Goal: Information Seeking & Learning: Learn about a topic

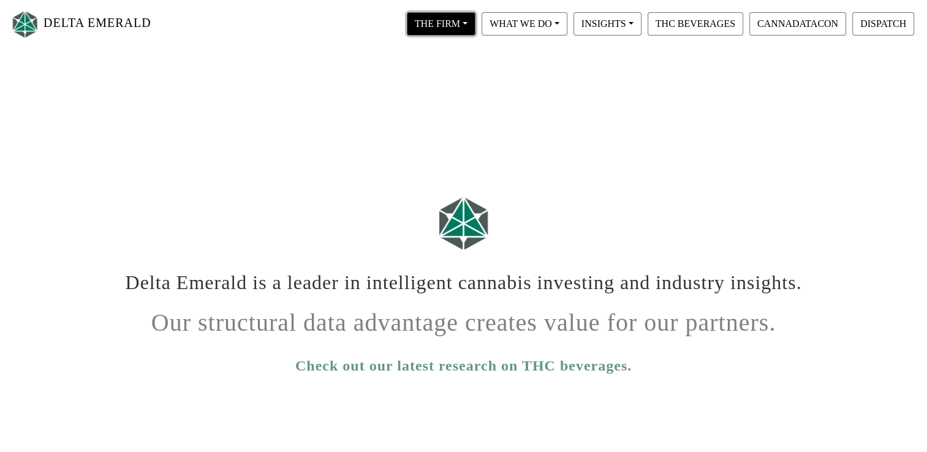
click at [471, 24] on button "THE FIRM" at bounding box center [441, 23] width 69 height 23
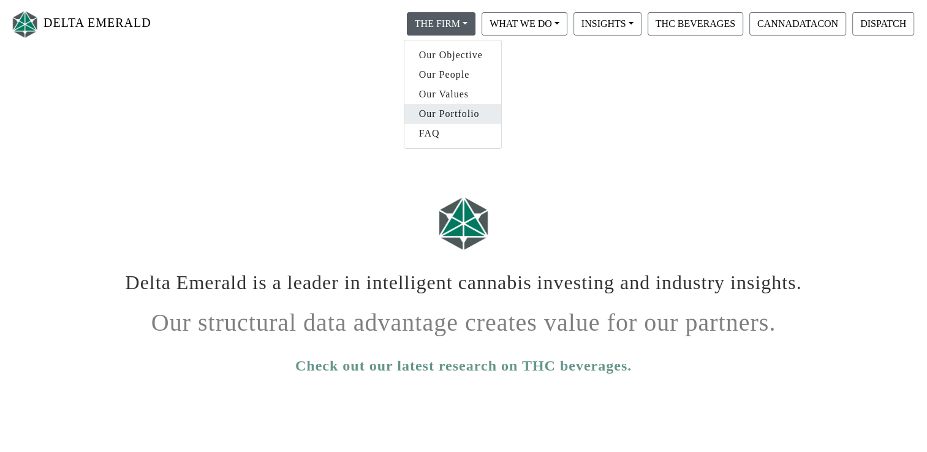
click at [436, 107] on link "Our Portfolio" at bounding box center [452, 114] width 97 height 20
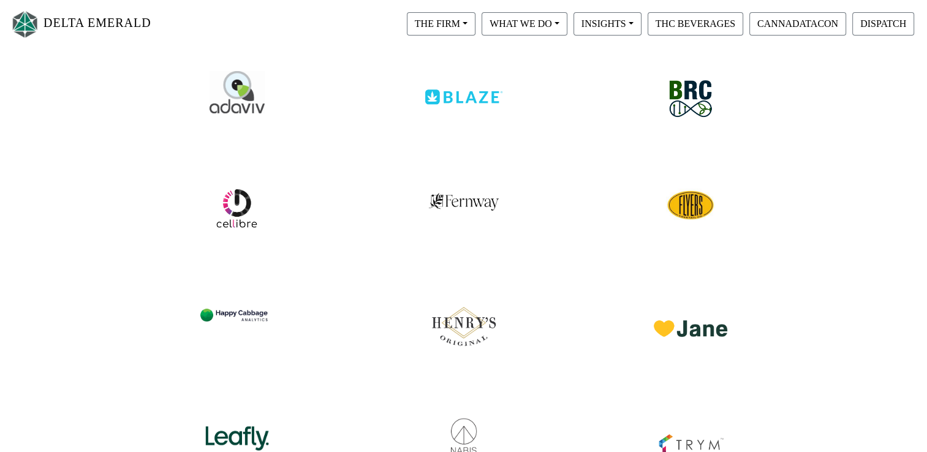
scroll to position [122, 0]
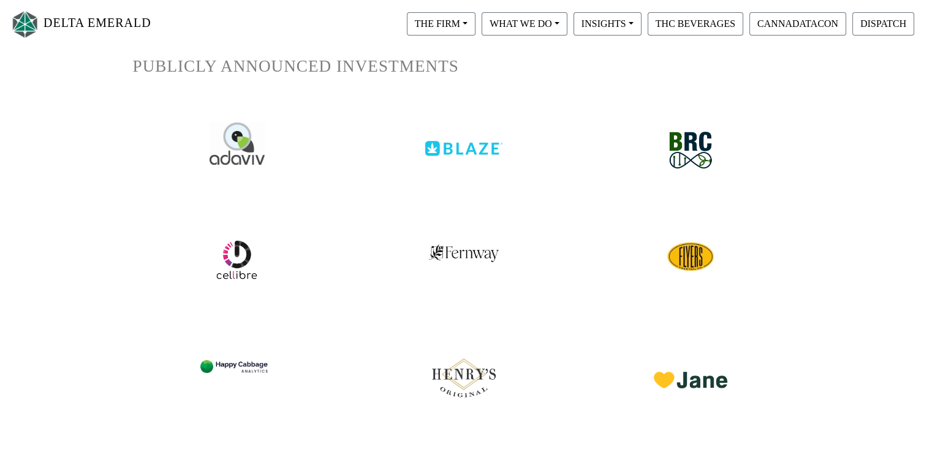
click at [448, 138] on img at bounding box center [463, 139] width 77 height 34
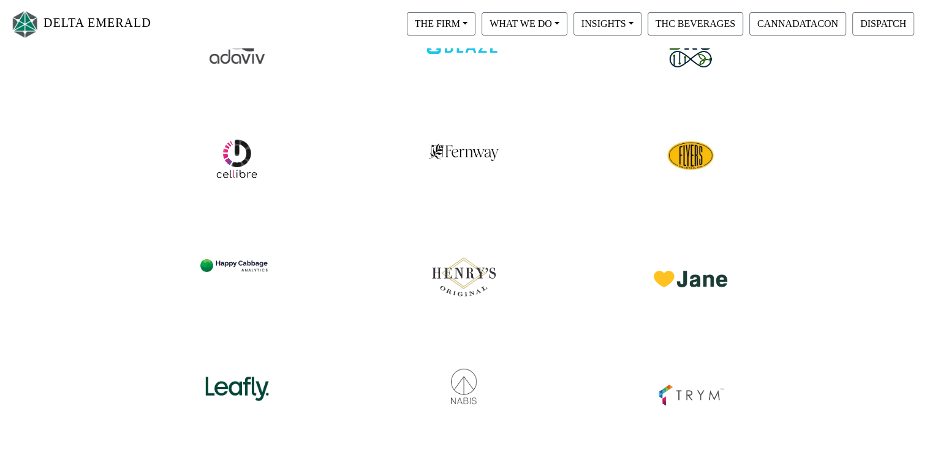
scroll to position [245, 0]
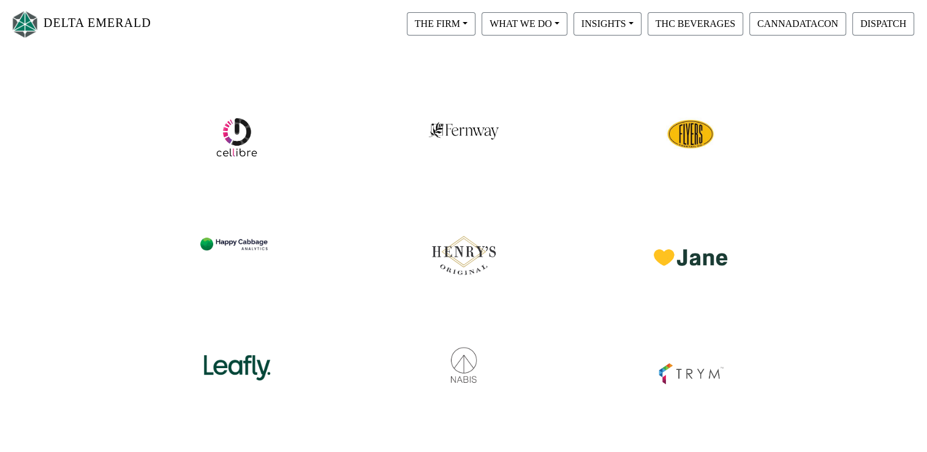
click at [251, 348] on img at bounding box center [236, 359] width 77 height 53
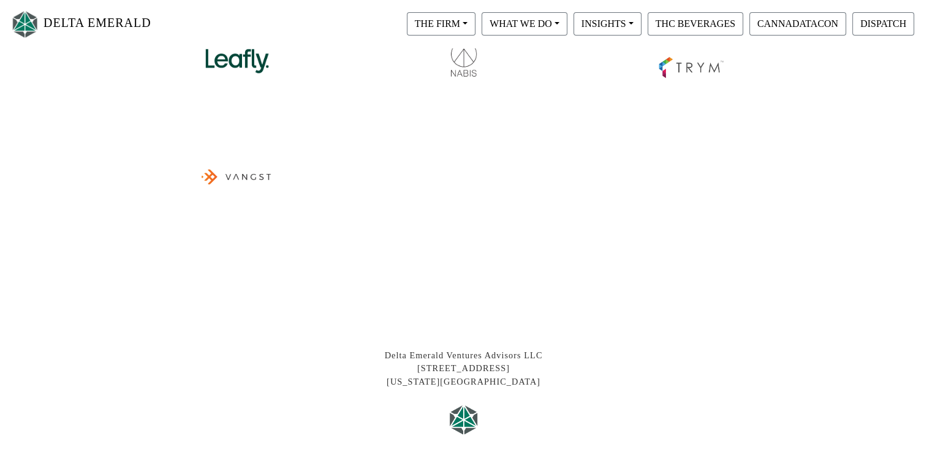
scroll to position [429, 0]
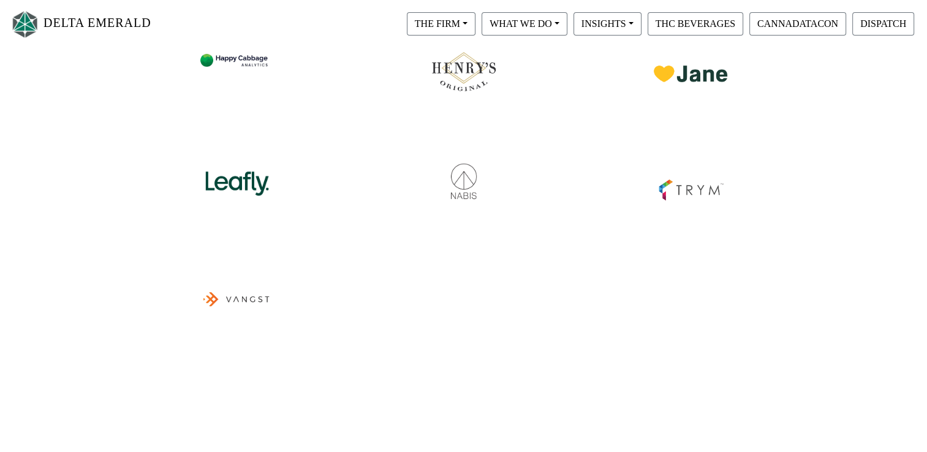
drag, startPoint x: 300, startPoint y: 181, endPoint x: 290, endPoint y: 185, distance: 11.0
click at [296, 184] on div at bounding box center [237, 175] width 208 height 75
click at [273, 181] on div at bounding box center [237, 175] width 208 height 75
click at [271, 182] on img at bounding box center [236, 175] width 77 height 53
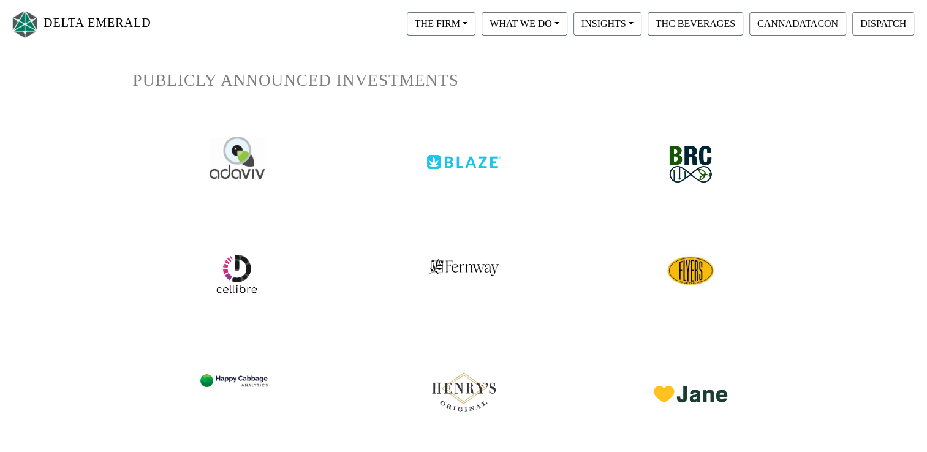
scroll to position [0, 0]
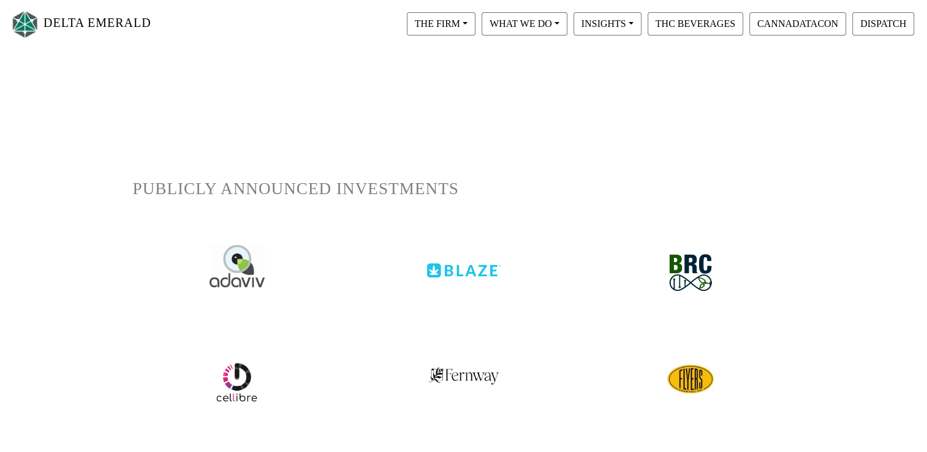
click at [85, 18] on link "DELTA EMERALD" at bounding box center [80, 24] width 141 height 39
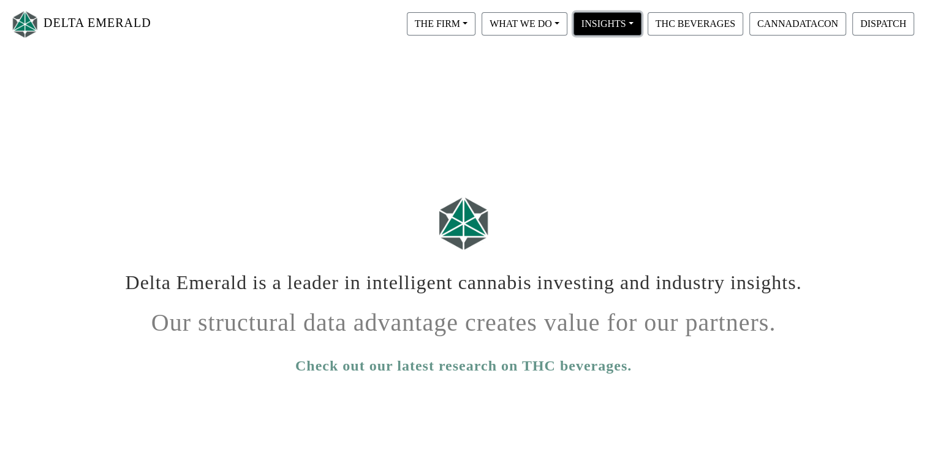
click at [475, 28] on button "INSIGHTS" at bounding box center [441, 23] width 69 height 23
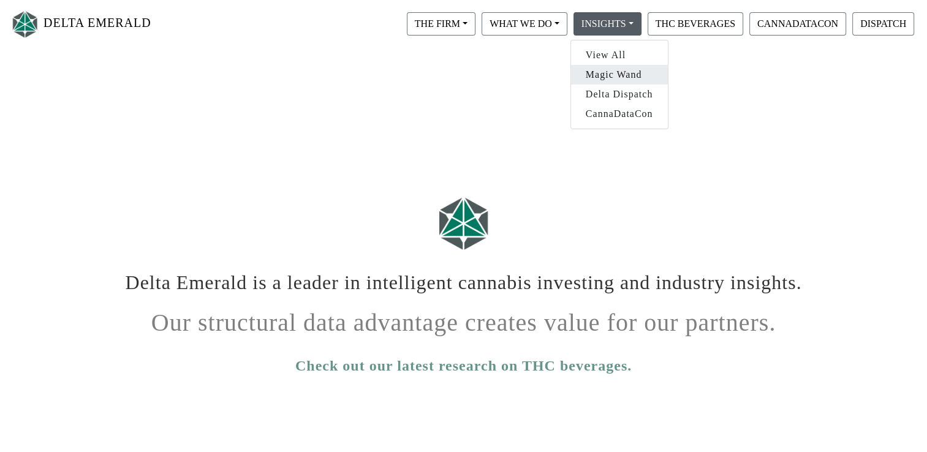
click at [650, 81] on link "Magic Wand" at bounding box center [619, 75] width 97 height 20
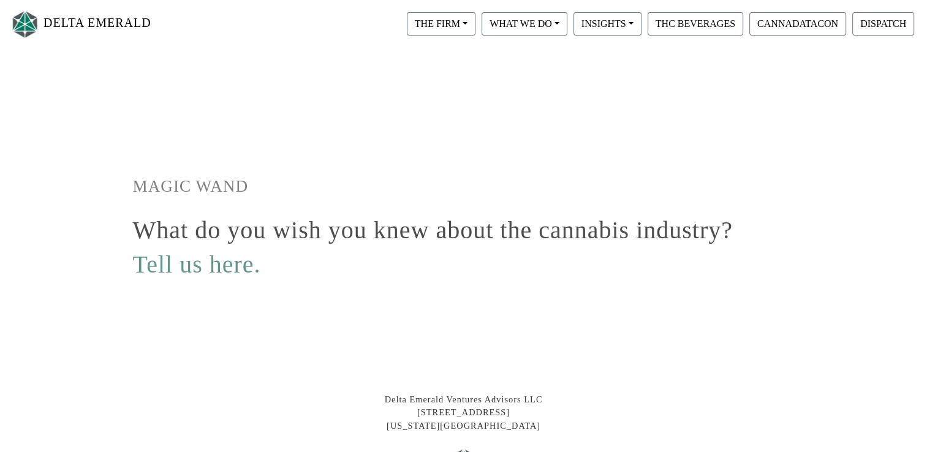
scroll to position [149, 0]
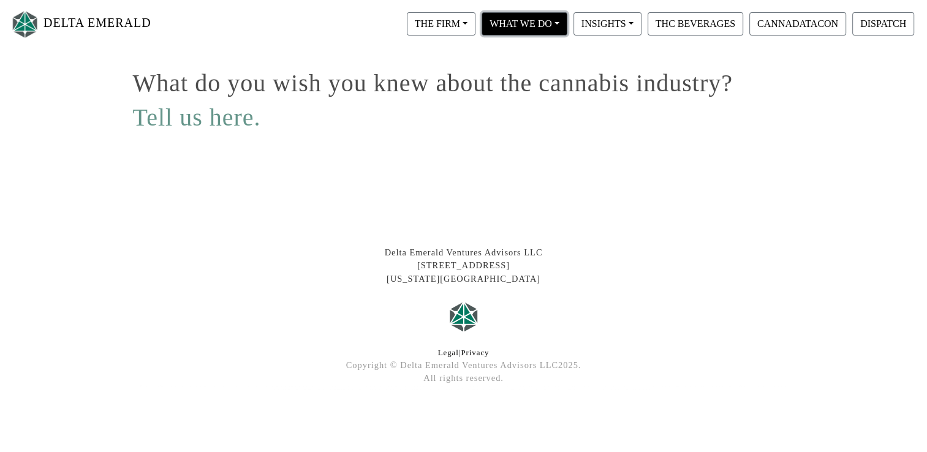
click at [475, 25] on button "WHAT WE DO" at bounding box center [441, 23] width 69 height 23
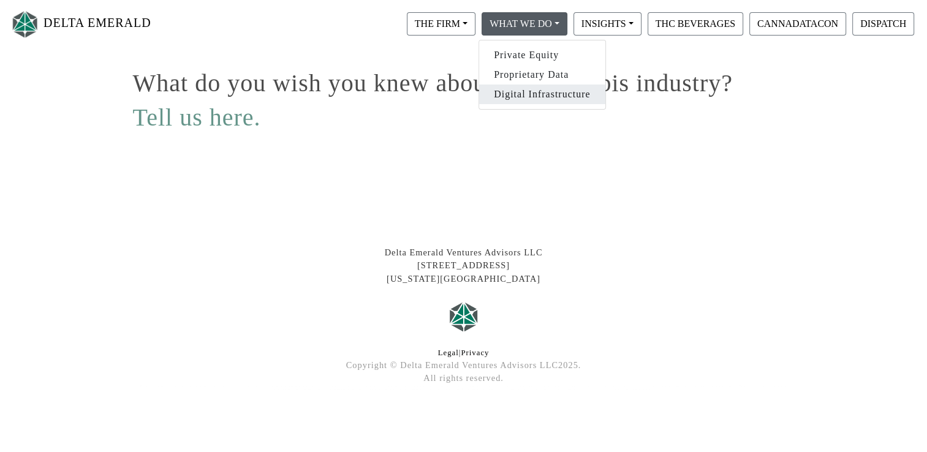
click at [546, 88] on link "Digital Infrastructure" at bounding box center [542, 95] width 126 height 20
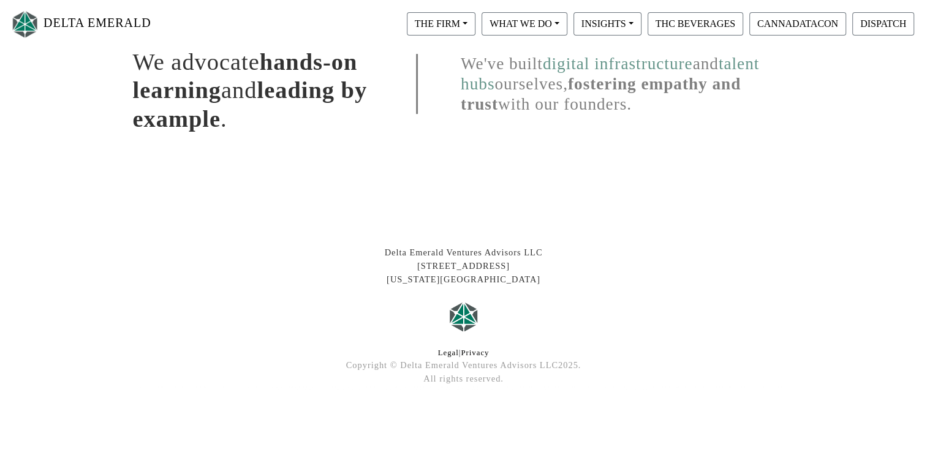
scroll to position [309, 0]
click at [475, 20] on button "WHAT WE DO" at bounding box center [441, 23] width 69 height 23
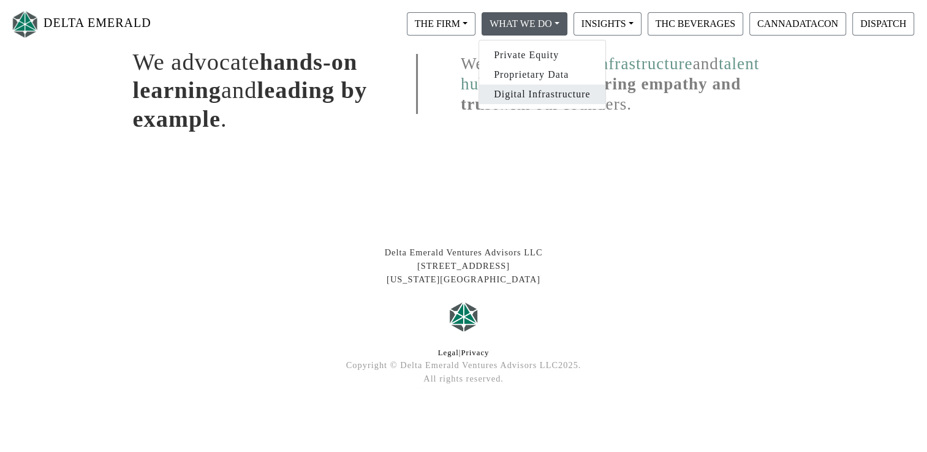
click at [517, 89] on link "Digital Infrastructure" at bounding box center [542, 95] width 126 height 20
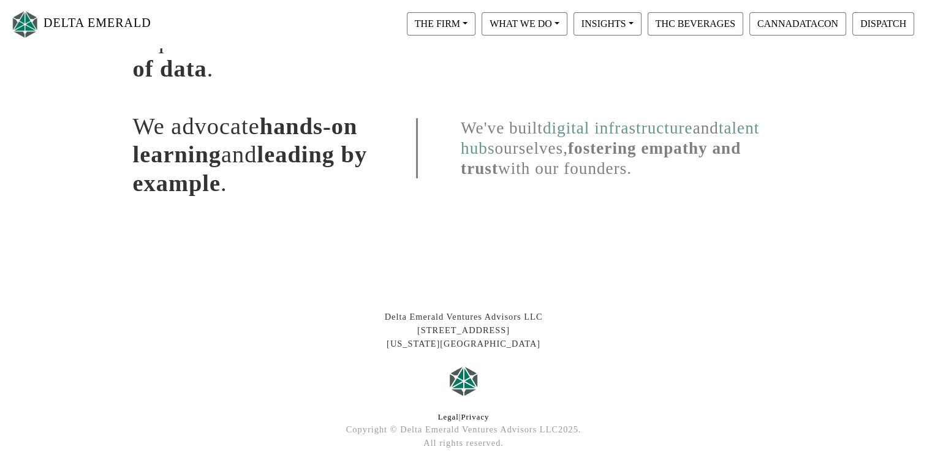
scroll to position [309, 0]
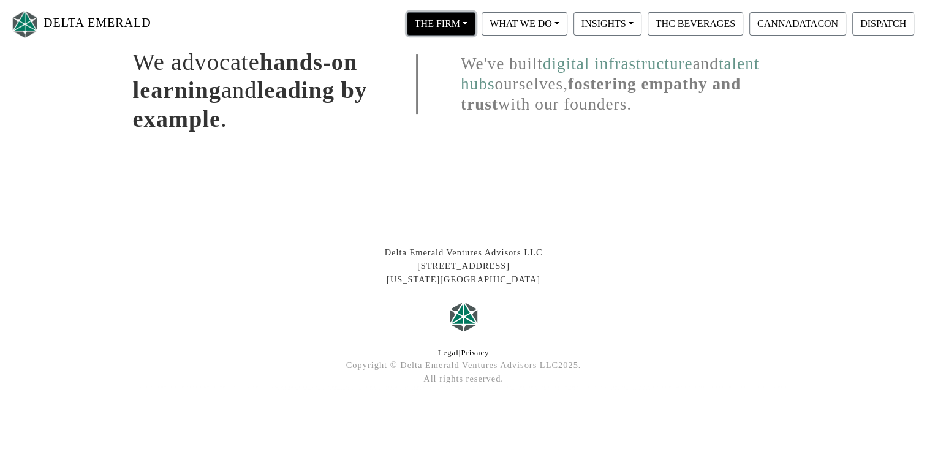
click at [453, 30] on button "THE FIRM" at bounding box center [441, 23] width 69 height 23
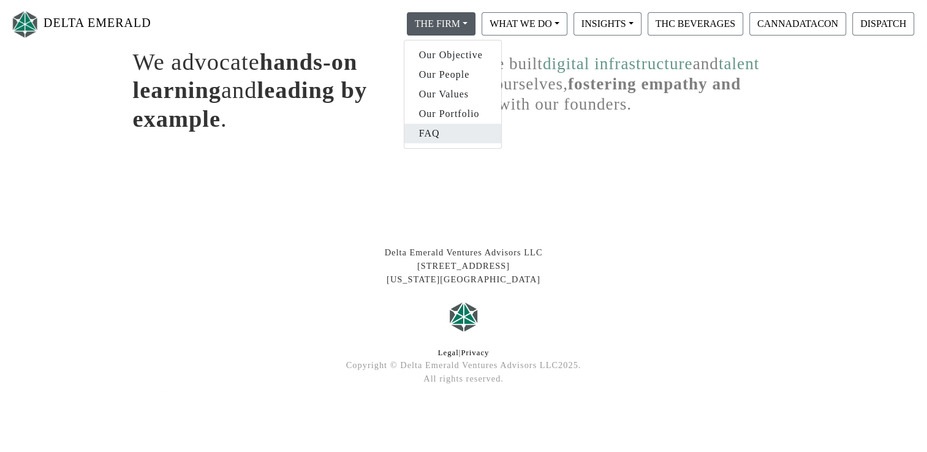
click at [446, 124] on link "FAQ" at bounding box center [452, 134] width 97 height 20
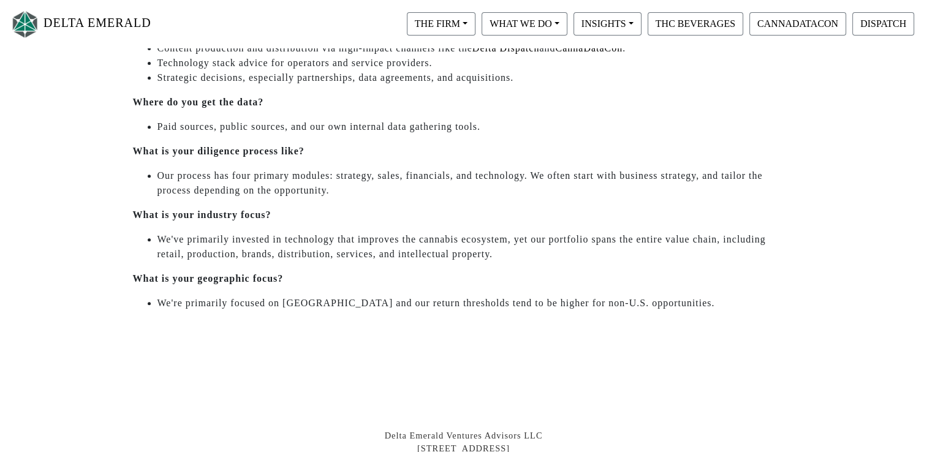
scroll to position [490, 0]
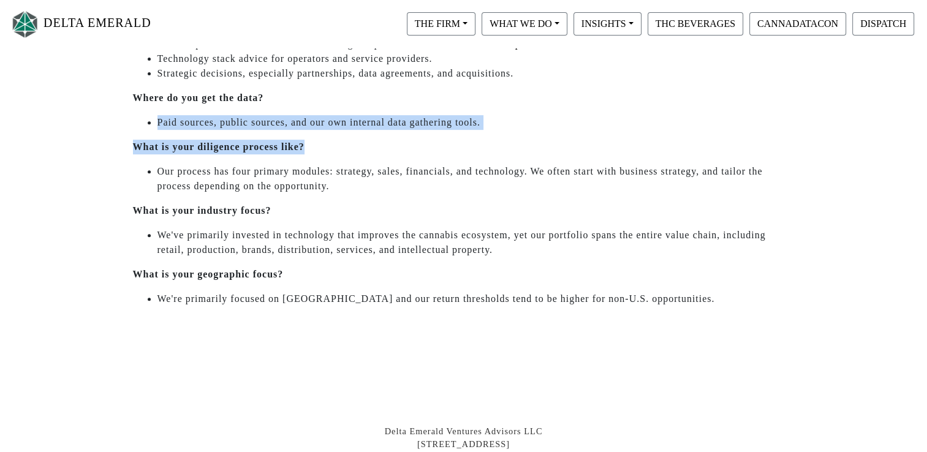
drag, startPoint x: 152, startPoint y: 126, endPoint x: 487, endPoint y: 136, distance: 335.1
click at [487, 136] on div "What stage investor are you? We're stage-agnostic, industry-focused private equ…" at bounding box center [464, 22] width 680 height 588
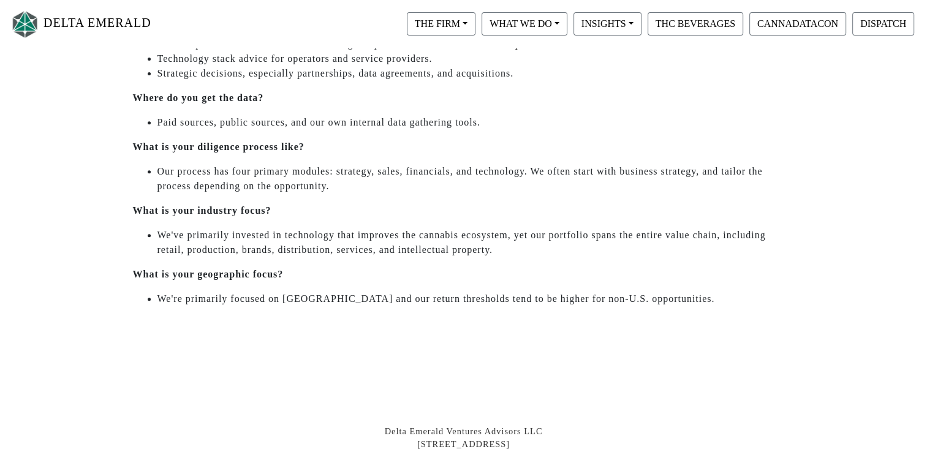
drag, startPoint x: 487, startPoint y: 136, endPoint x: 468, endPoint y: 166, distance: 35.8
click at [468, 166] on li "Our process has four primary modules: strategy, sales, financials, and technolo…" at bounding box center [475, 178] width 637 height 29
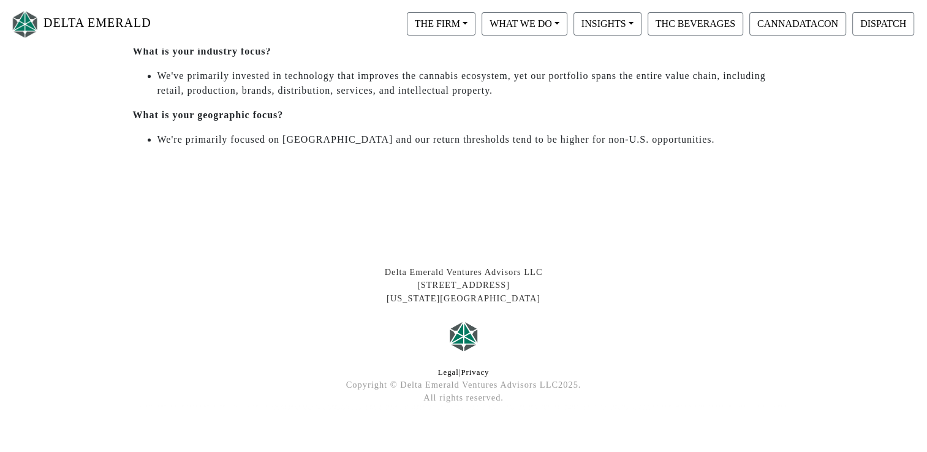
scroll to position [669, 0]
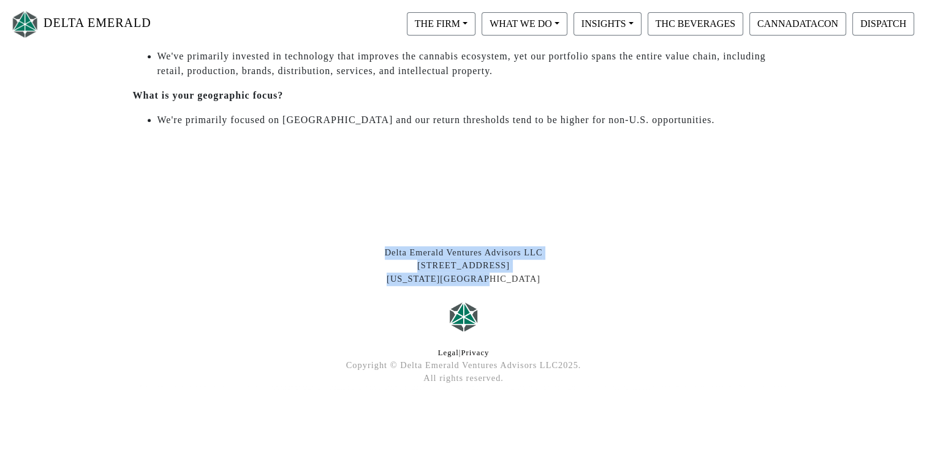
drag, startPoint x: 517, startPoint y: 277, endPoint x: 341, endPoint y: 250, distance: 178.5
click at [341, 250] on div "Delta Emerald Ventures Advisors LLC 408 Broadway, 2nd Floor New York, NY 10013" at bounding box center [464, 266] width 680 height 40
click at [475, 34] on button "INSIGHTS" at bounding box center [441, 23] width 69 height 23
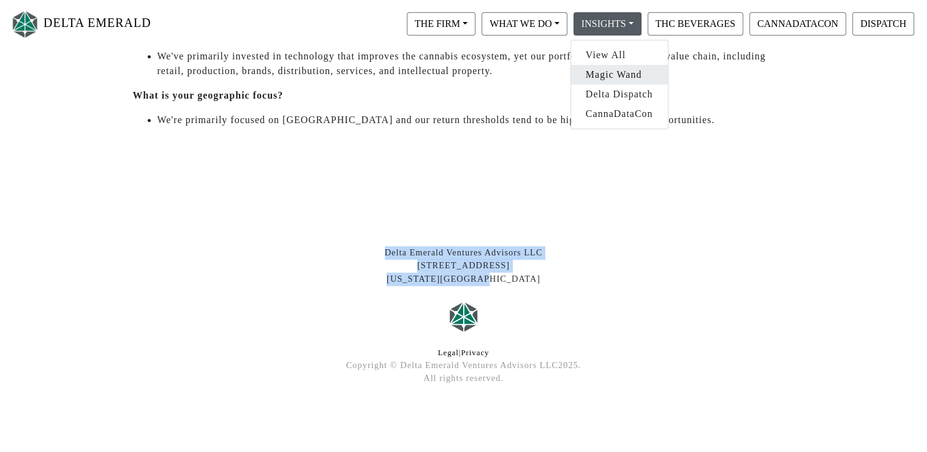
click at [627, 74] on link "Magic Wand" at bounding box center [619, 75] width 97 height 20
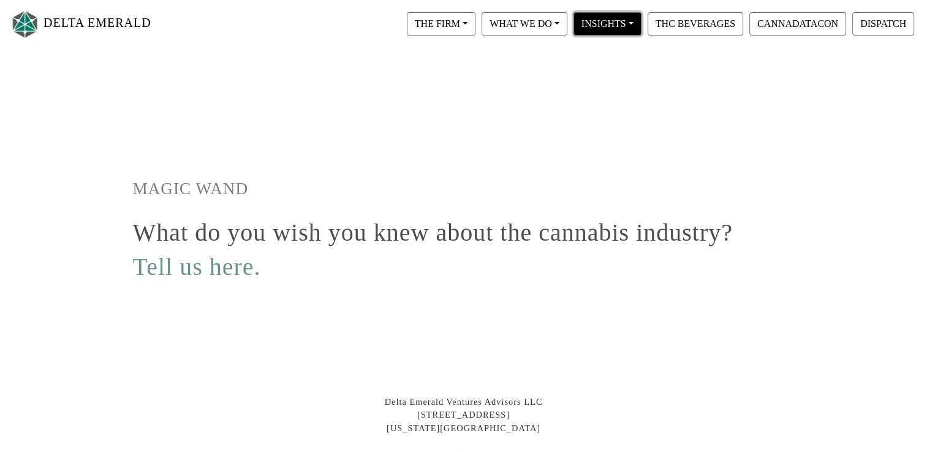
click at [475, 23] on button "INSIGHTS" at bounding box center [441, 23] width 69 height 23
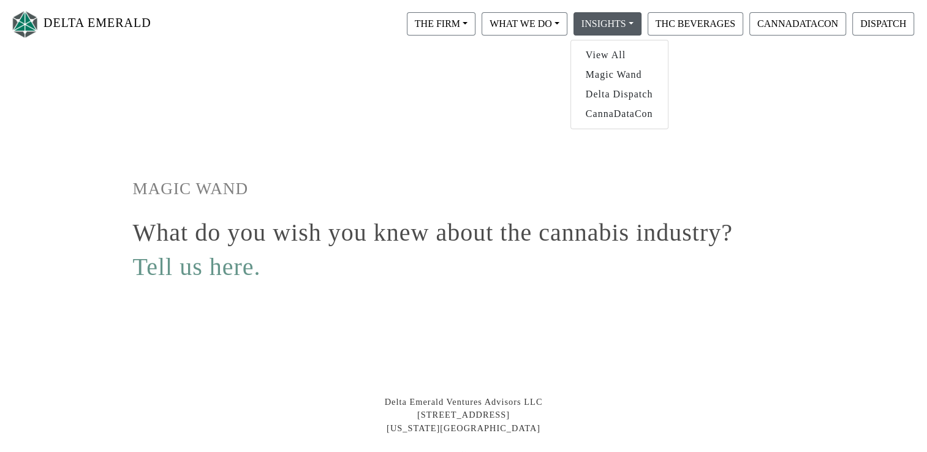
click at [324, 146] on div "MAGIC WAND What do you wish you knew about the cannabis industry? Tell us here." at bounding box center [464, 194] width 680 height 185
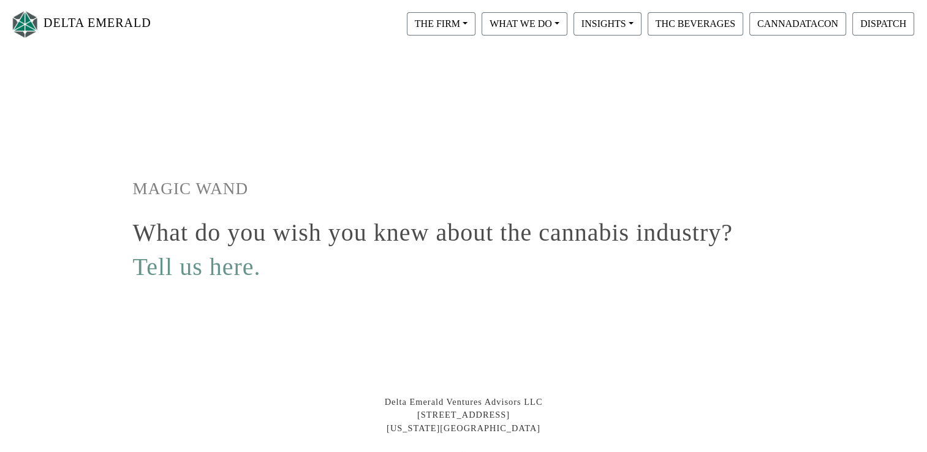
click at [197, 297] on div "MAGIC WAND What do you wish you knew about the cannabis industry? Tell us here.…" at bounding box center [464, 352] width 698 height 500
click at [200, 283] on div "What do you wish you knew about the cannabis industry? Tell us here." at bounding box center [464, 252] width 680 height 69
click at [230, 267] on link "Tell us here." at bounding box center [197, 267] width 128 height 28
click at [475, 23] on button "INSIGHTS" at bounding box center [441, 23] width 69 height 23
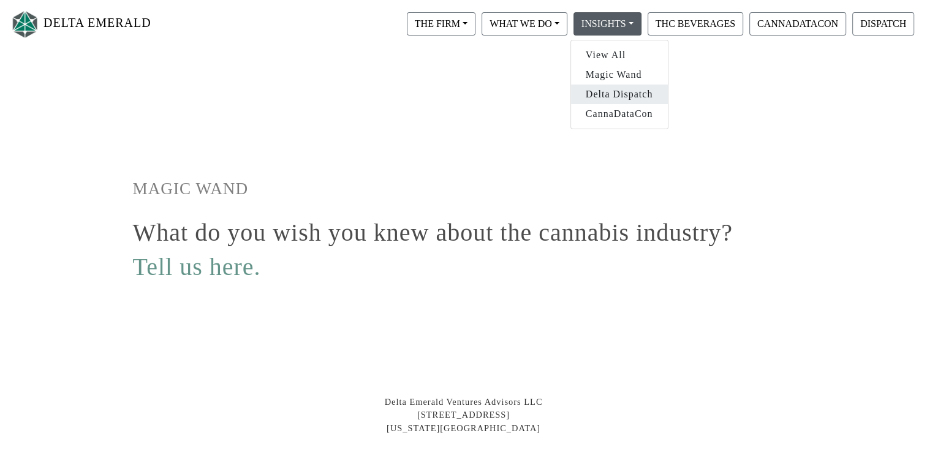
click at [595, 89] on link "Delta Dispatch" at bounding box center [619, 95] width 97 height 20
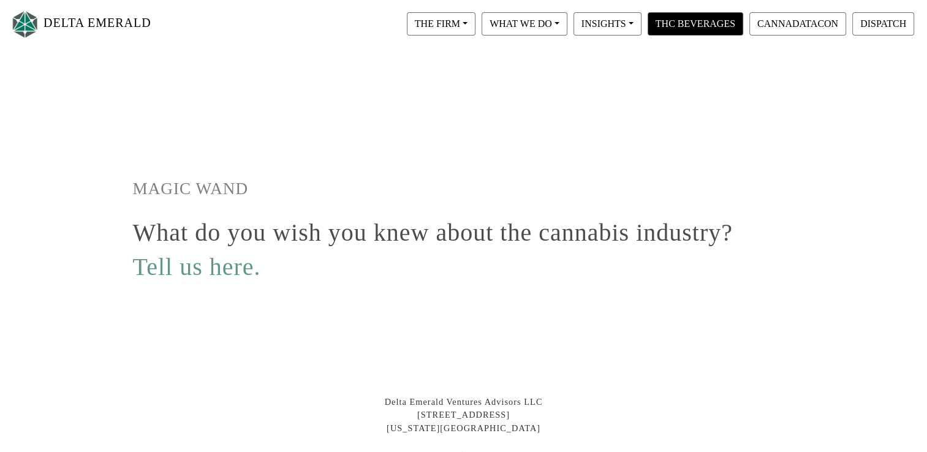
drag, startPoint x: 737, startPoint y: 11, endPoint x: 736, endPoint y: 17, distance: 6.4
click at [736, 17] on div "THC BEVERAGES" at bounding box center [695, 23] width 102 height 29
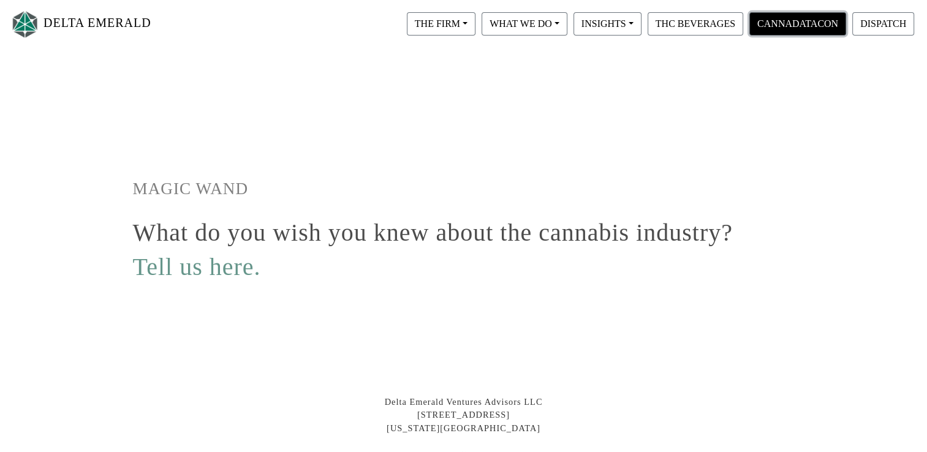
click at [815, 15] on button "CANNADATACON" at bounding box center [797, 23] width 97 height 23
